Goal: Task Accomplishment & Management: Complete application form

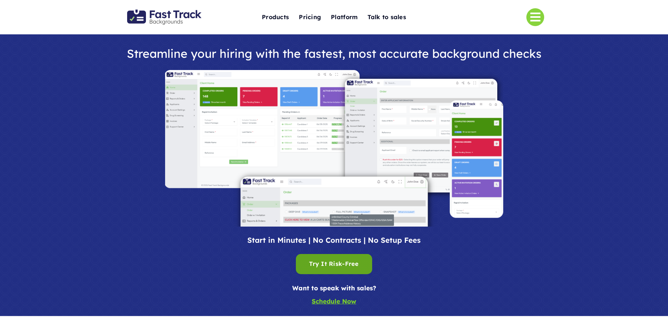
click at [338, 263] on div "Try It Risk-Free Try It Risk-Free" at bounding box center [334, 264] width 50 height 10
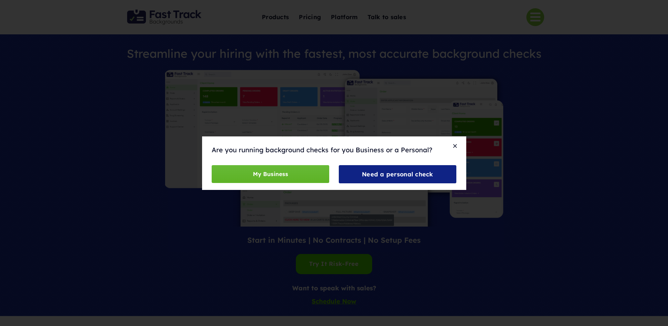
click at [261, 174] on span "My Business" at bounding box center [270, 174] width 35 height 10
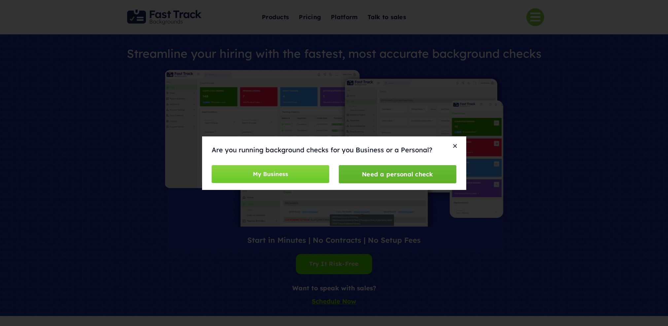
click at [395, 173] on span "Need a personal check" at bounding box center [397, 174] width 71 height 7
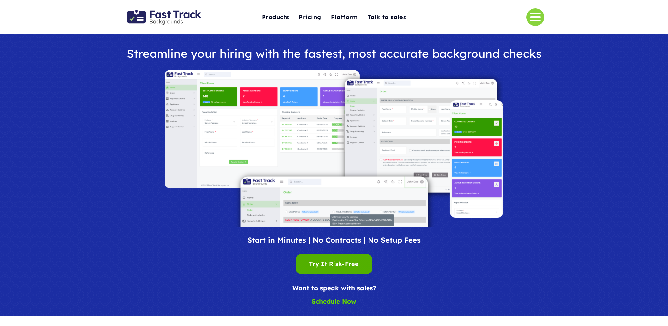
click at [320, 263] on div "Try It Risk-Free Try It Risk-Free" at bounding box center [334, 264] width 50 height 10
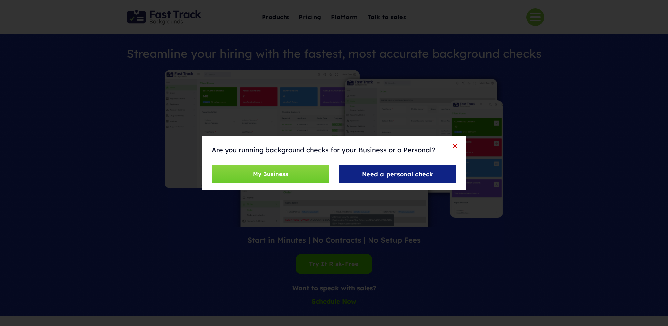
click at [455, 144] on button "Close" at bounding box center [454, 146] width 9 height 6
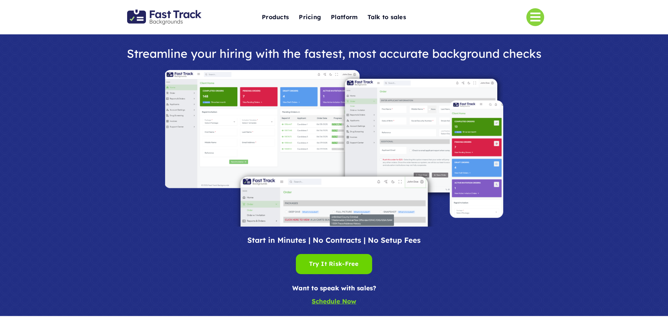
click at [517, 139] on div at bounding box center [334, 148] width 429 height 157
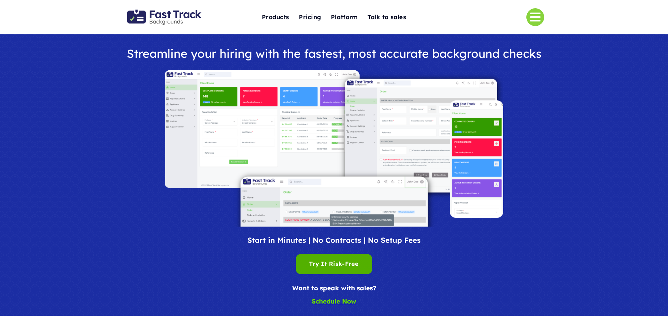
click at [336, 259] on span "Try It Risk-Free" at bounding box center [334, 264] width 50 height 10
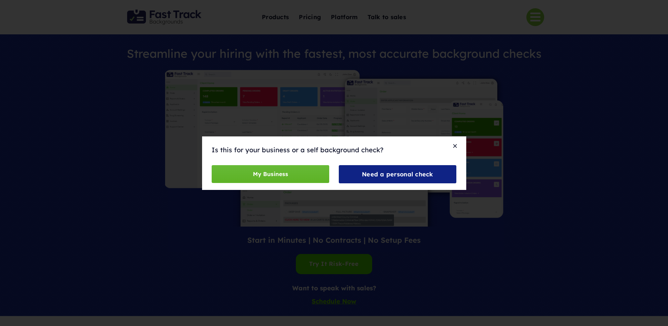
click at [283, 174] on span "My Business" at bounding box center [270, 174] width 35 height 10
